Goal: Task Accomplishment & Management: Manage account settings

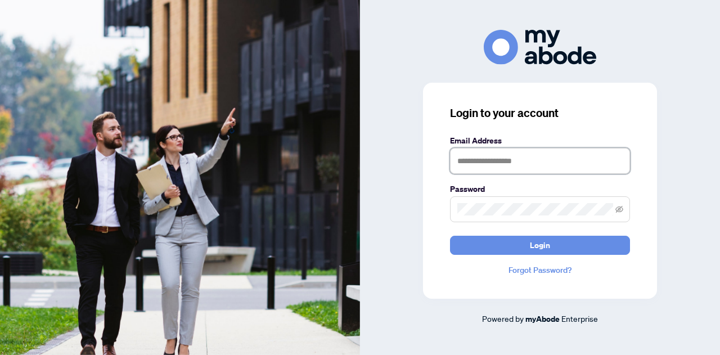
click at [520, 159] on input "text" at bounding box center [540, 161] width 180 height 26
type input "**********"
click at [496, 202] on span at bounding box center [540, 209] width 180 height 26
click at [450, 236] on button "Login" at bounding box center [540, 245] width 180 height 19
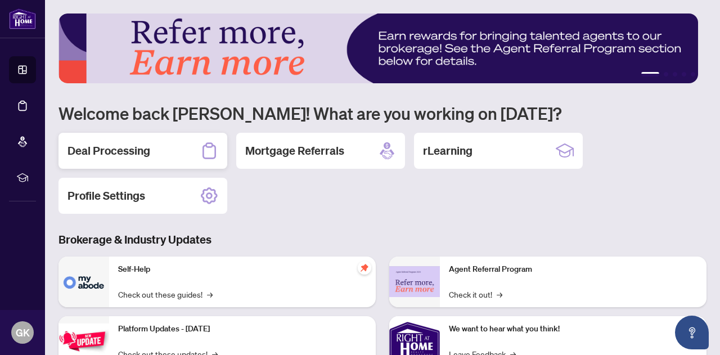
click at [138, 143] on h2 "Deal Processing" at bounding box center [109, 151] width 83 height 16
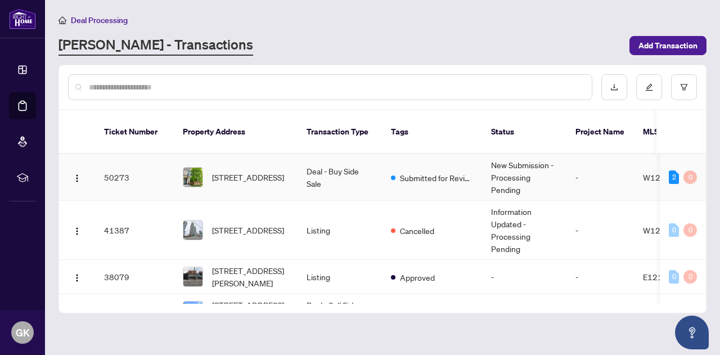
click at [271, 171] on span "7 Poplar Ave, Toronto, Ontario M9B 3P8, Canada" at bounding box center [248, 177] width 72 height 12
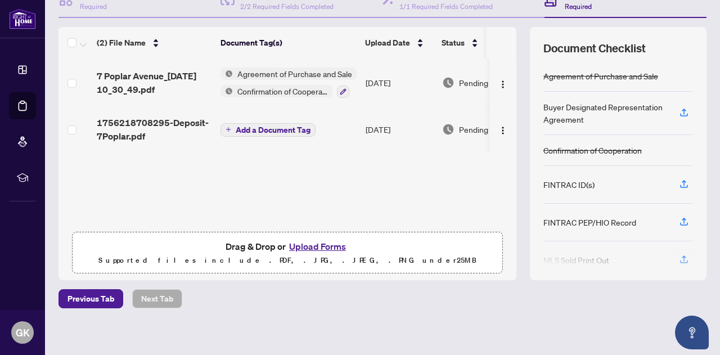
scroll to position [131, 0]
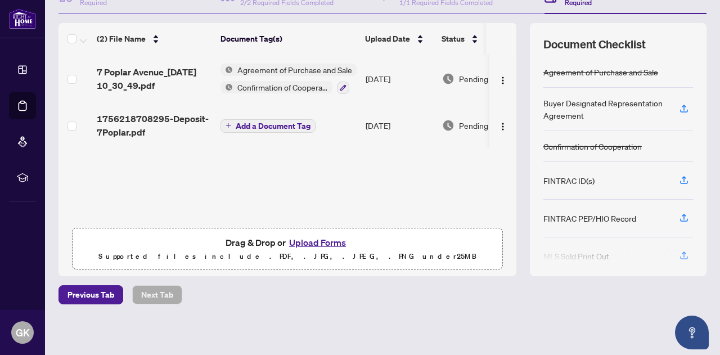
click at [330, 237] on button "Upload Forms" at bounding box center [318, 242] width 64 height 15
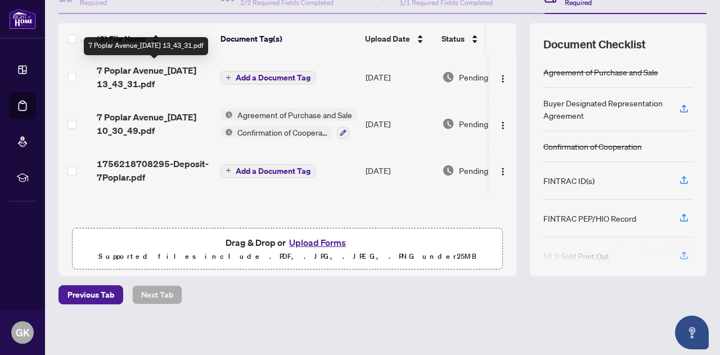
click at [163, 80] on span "7 Poplar Avenue_[DATE] 13_43_31.pdf" at bounding box center [154, 77] width 115 height 27
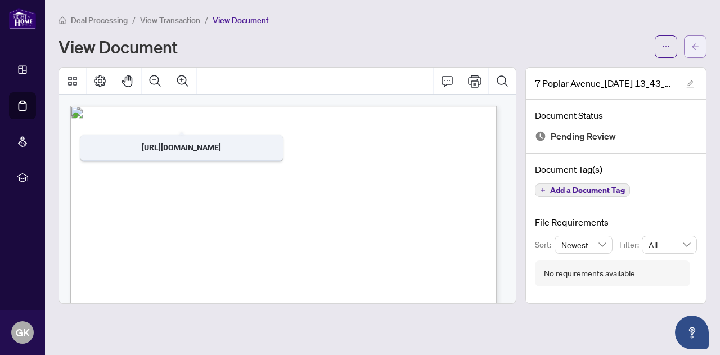
click at [690, 47] on button "button" at bounding box center [695, 46] width 23 height 23
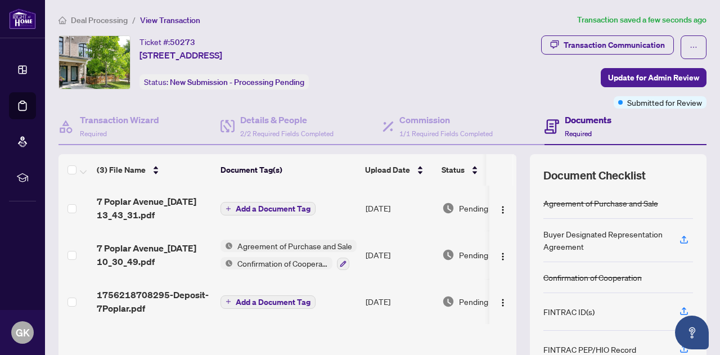
click at [277, 209] on span "Add a Document Tag" at bounding box center [273, 209] width 75 height 8
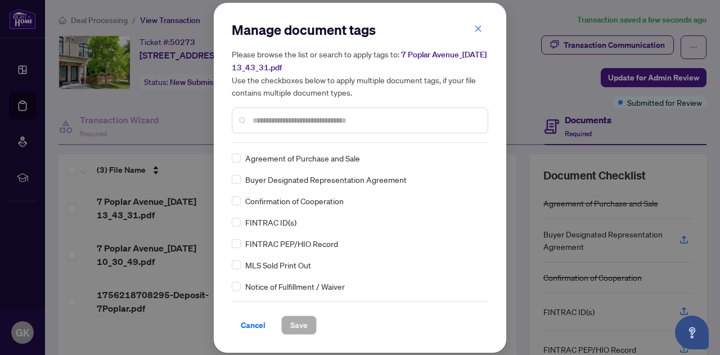
click at [290, 121] on input "text" at bounding box center [366, 120] width 226 height 12
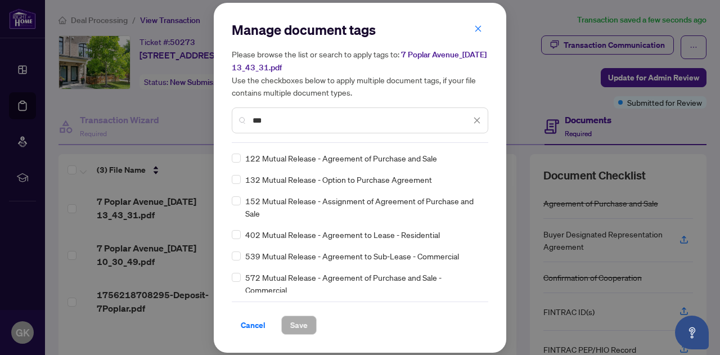
type input "***"
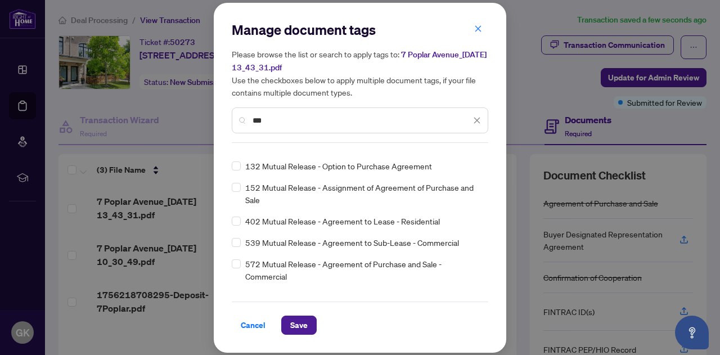
scroll to position [25, 0]
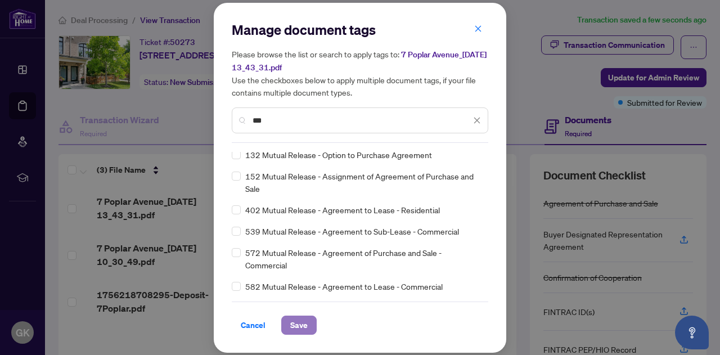
click at [307, 318] on button "Save" at bounding box center [298, 325] width 35 height 19
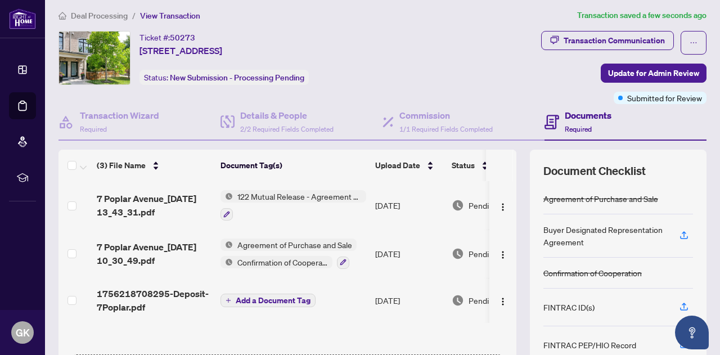
scroll to position [0, 0]
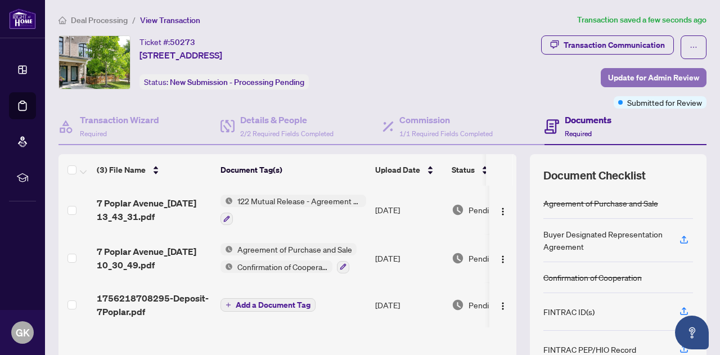
click at [671, 72] on span "Update for Admin Review" at bounding box center [653, 78] width 91 height 18
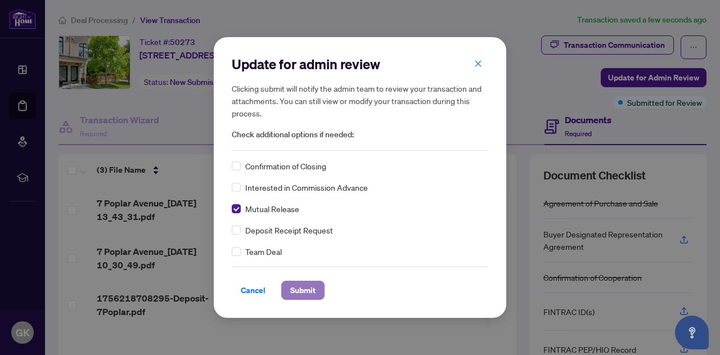
click at [307, 297] on span "Submit" at bounding box center [302, 290] width 25 height 18
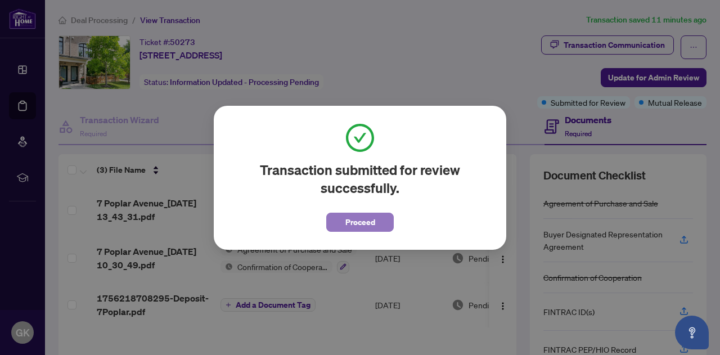
click at [362, 224] on span "Proceed" at bounding box center [360, 222] width 30 height 18
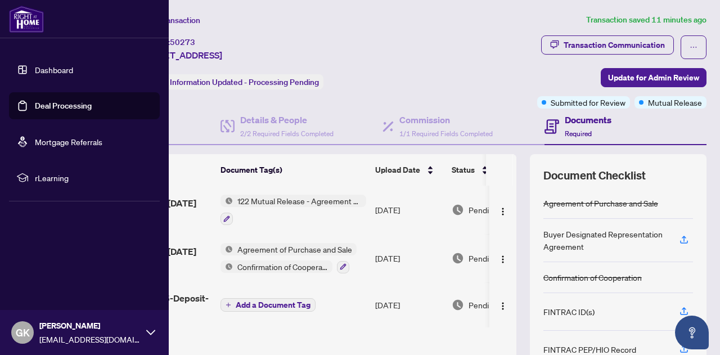
click at [35, 104] on link "Deal Processing" at bounding box center [63, 106] width 57 height 10
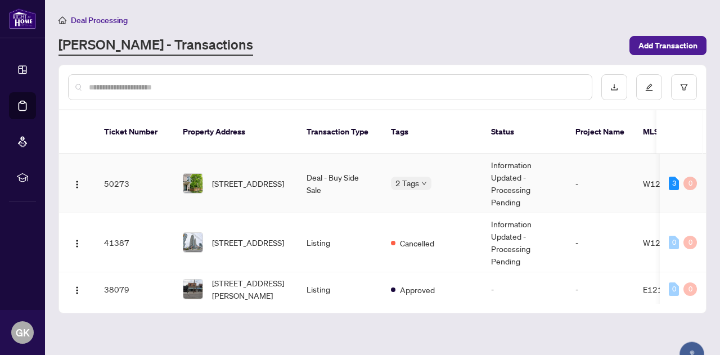
click at [362, 165] on td "Deal - Buy Side Sale" at bounding box center [340, 183] width 84 height 59
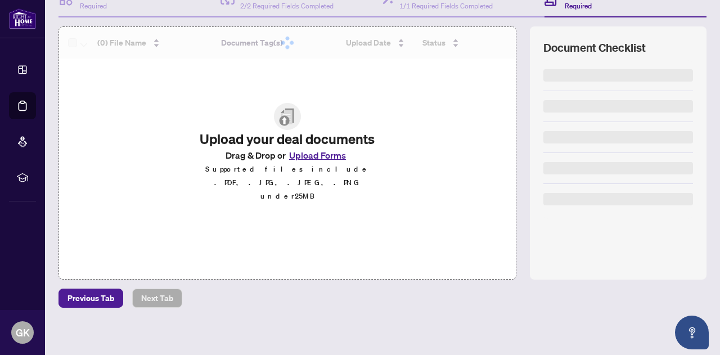
scroll to position [131, 0]
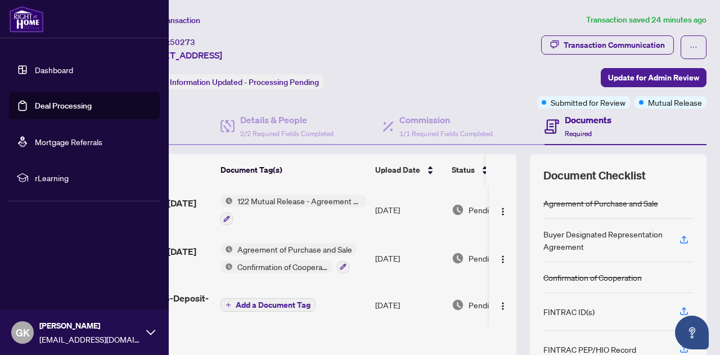
click at [35, 108] on link "Deal Processing" at bounding box center [63, 106] width 57 height 10
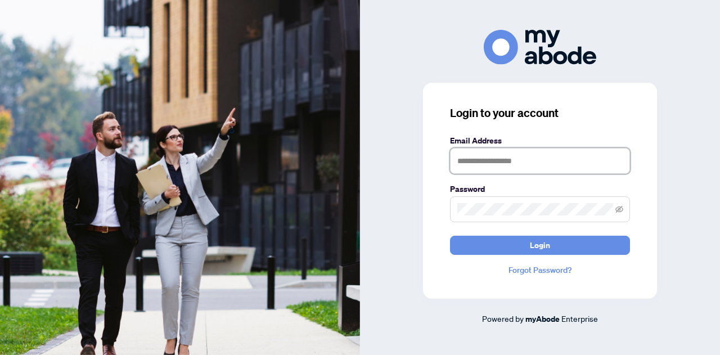
click at [477, 164] on input "text" at bounding box center [540, 161] width 180 height 26
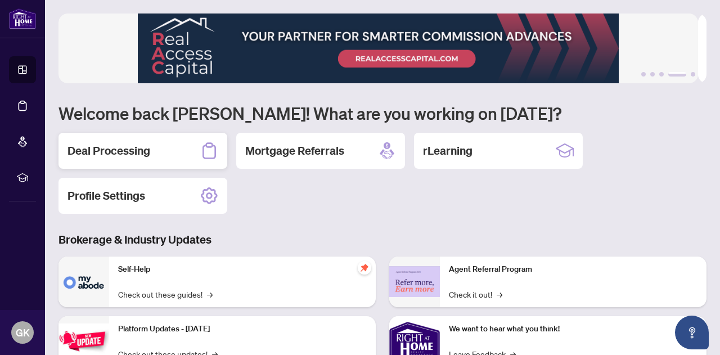
click at [185, 143] on div "Deal Processing" at bounding box center [143, 151] width 169 height 36
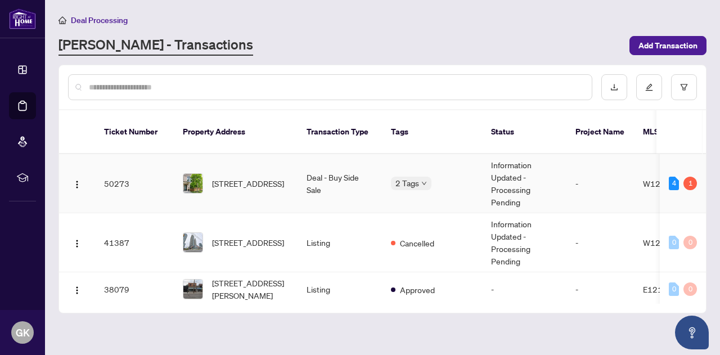
click at [276, 183] on td "[STREET_ADDRESS]" at bounding box center [236, 183] width 124 height 59
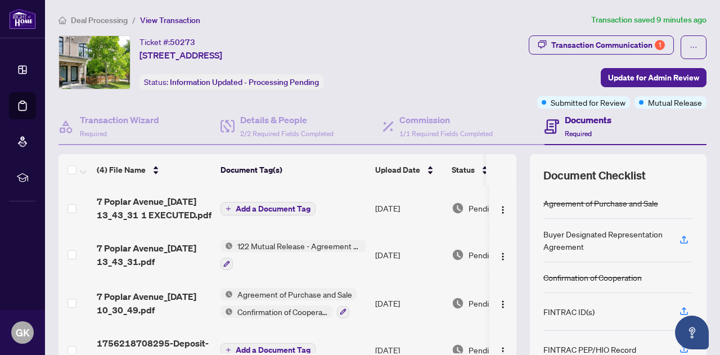
click at [151, 204] on span "7 Poplar Avenue_[DATE] 13_43_31 1 EXECUTED.pdf" at bounding box center [154, 208] width 115 height 27
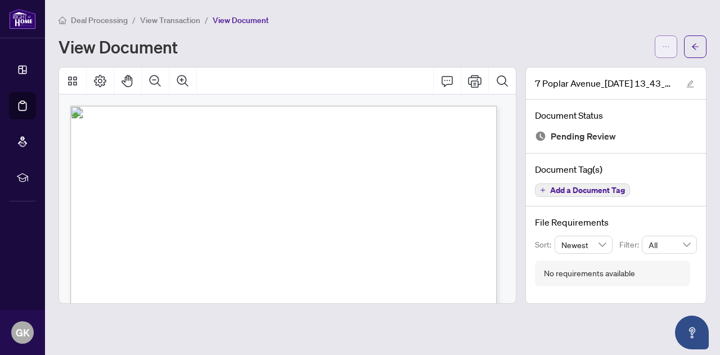
click at [668, 46] on icon "ellipsis" at bounding box center [666, 47] width 8 height 8
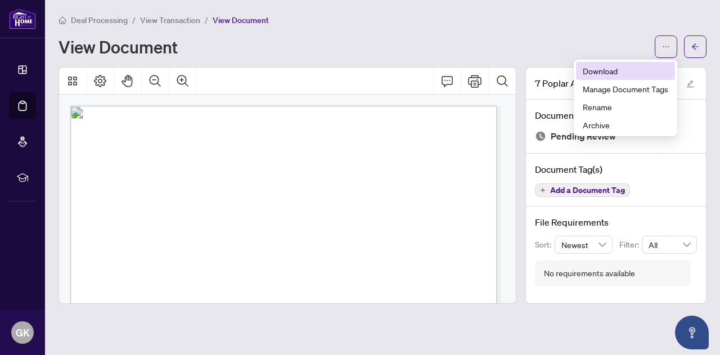
click at [617, 73] on span "Download" at bounding box center [626, 71] width 86 height 12
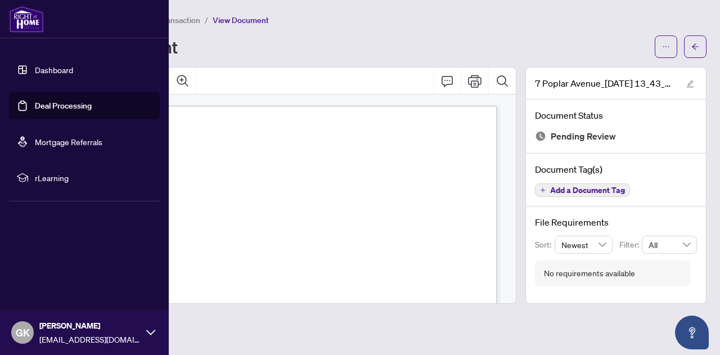
click at [35, 101] on link "Deal Processing" at bounding box center [63, 106] width 57 height 10
